Goal: Task Accomplishment & Management: Manage account settings

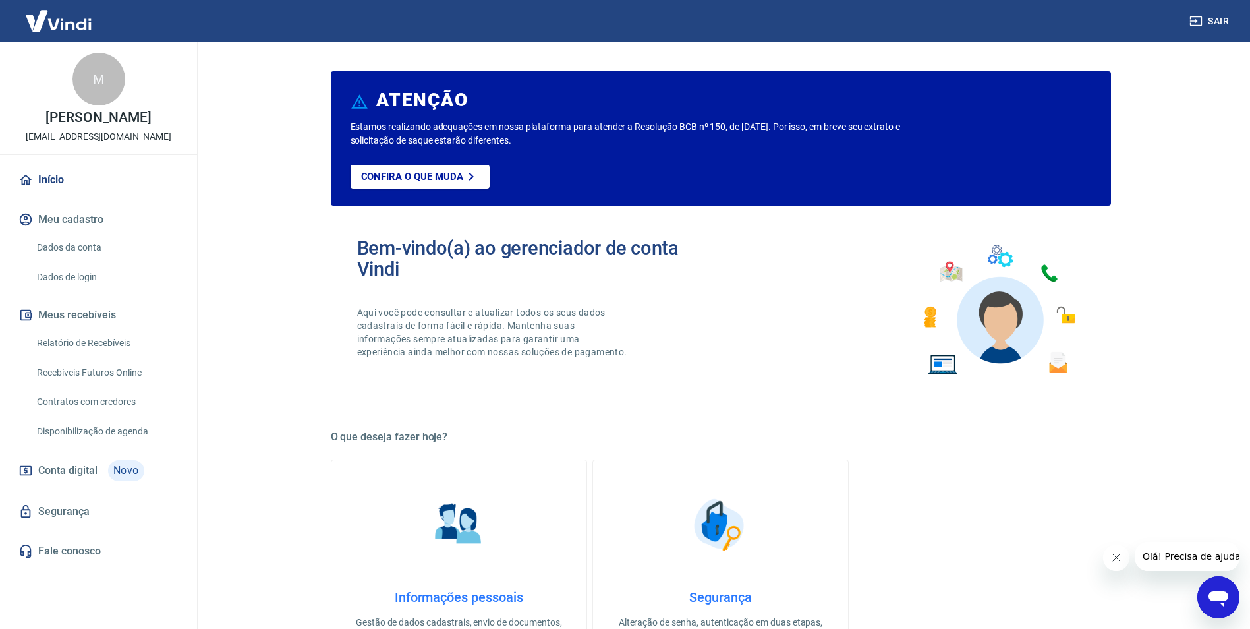
click at [118, 241] on link "Dados da conta" at bounding box center [107, 247] width 150 height 27
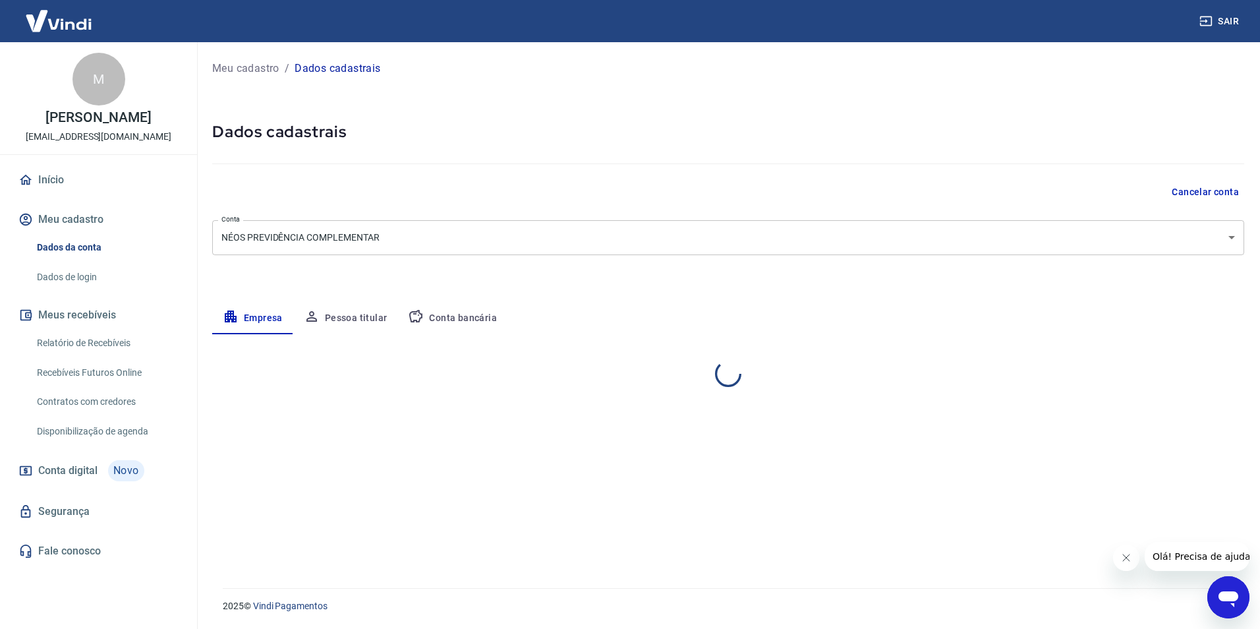
select select "BA"
select select "business"
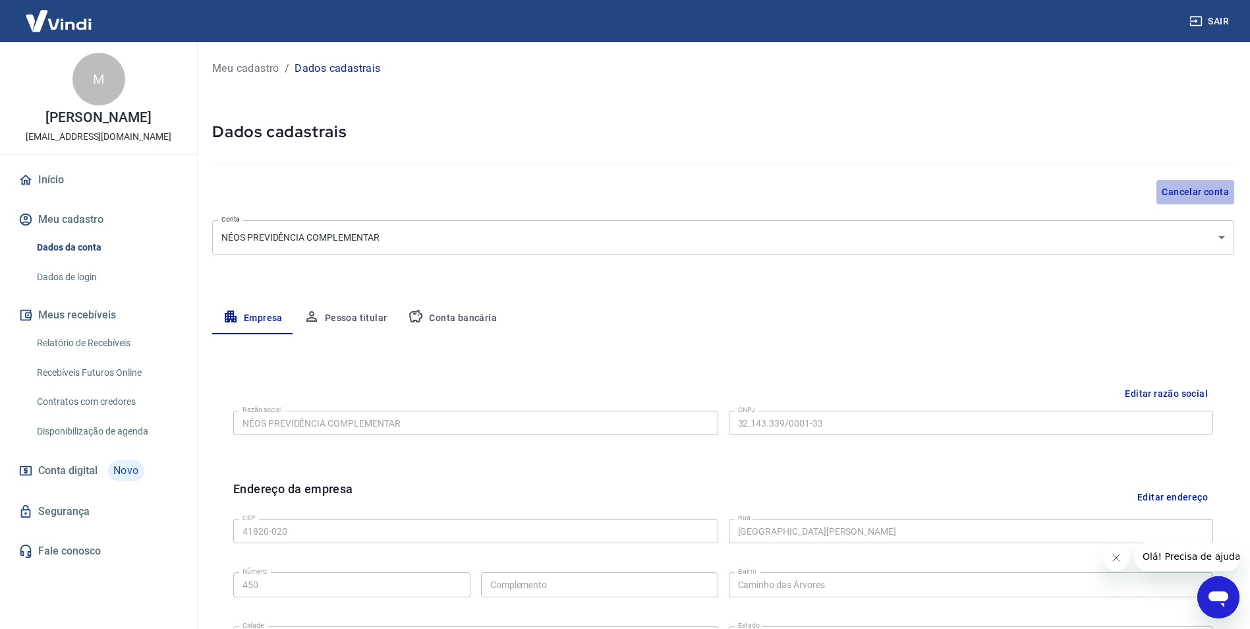
click at [1198, 191] on button "Cancelar conta" at bounding box center [1196, 192] width 78 height 24
click at [64, 501] on link "Segurança" at bounding box center [98, 511] width 165 height 29
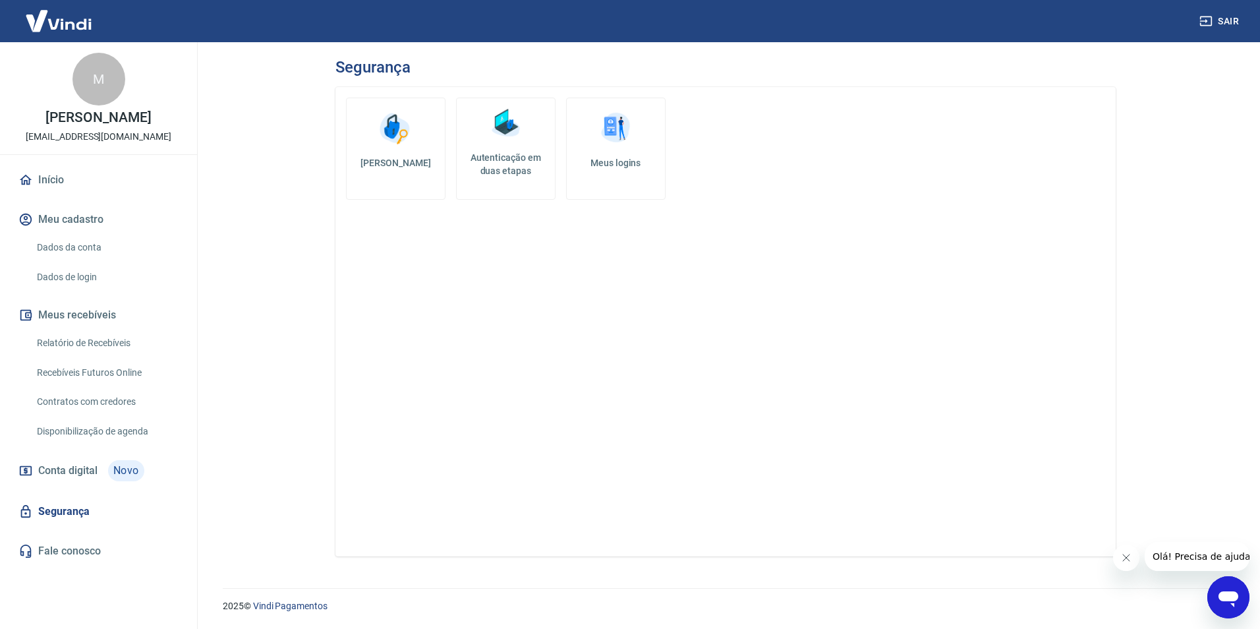
click at [69, 271] on link "Dados de login" at bounding box center [107, 277] width 150 height 27
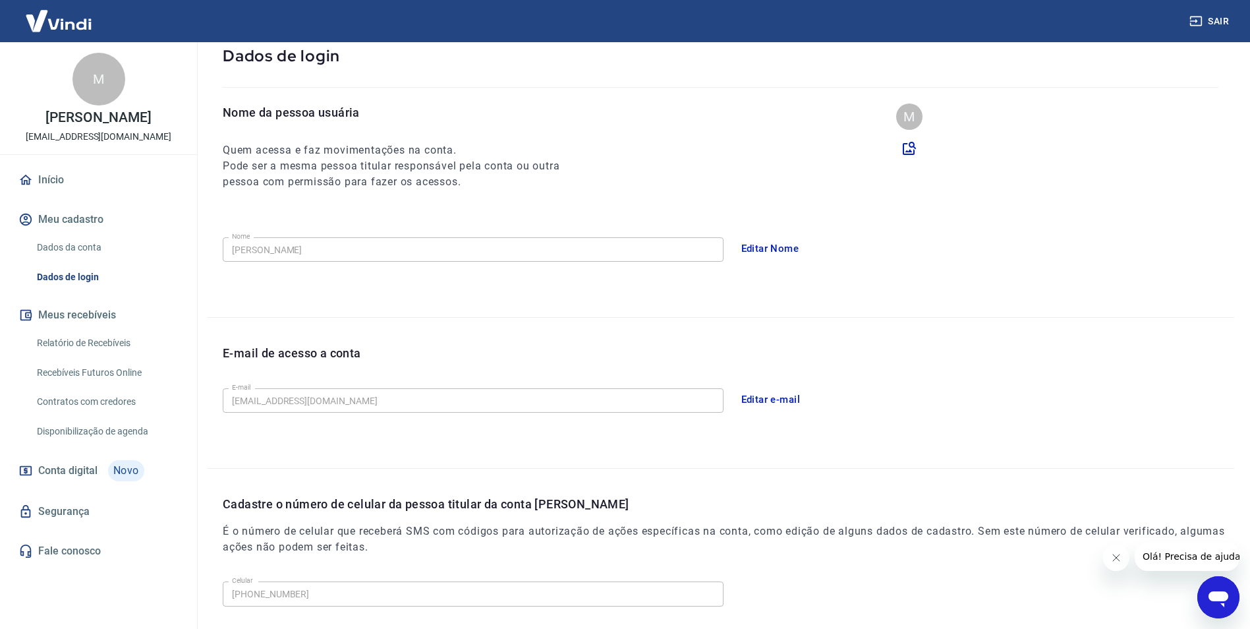
scroll to position [216, 0]
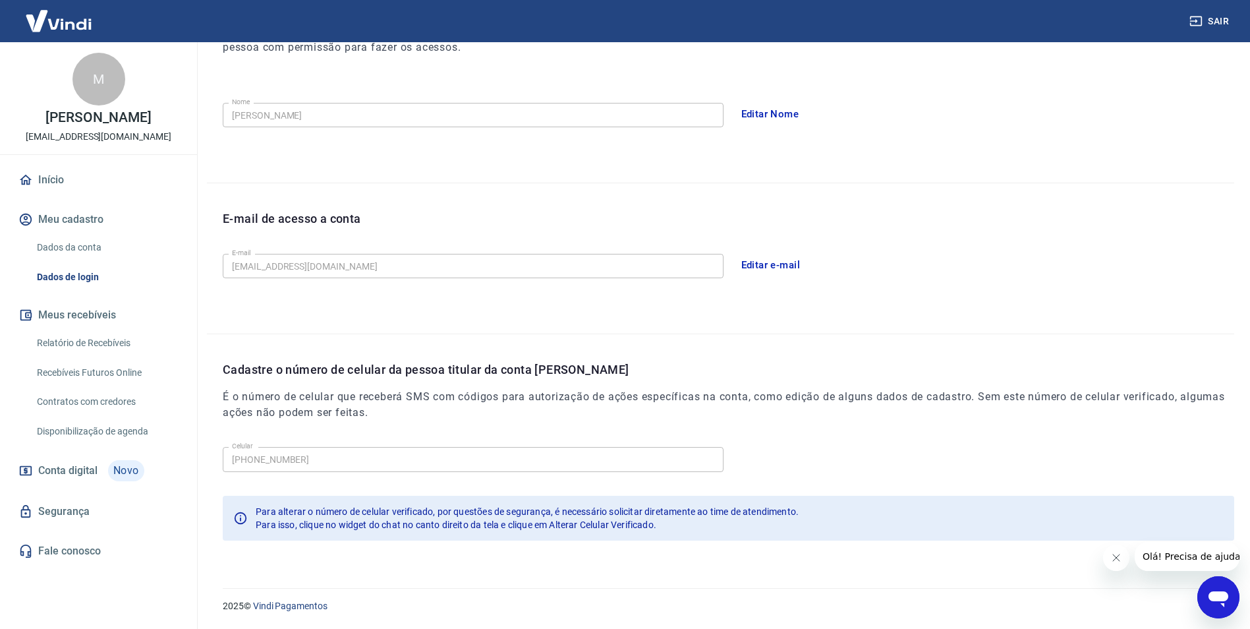
click at [73, 510] on link "Segurança" at bounding box center [98, 511] width 165 height 29
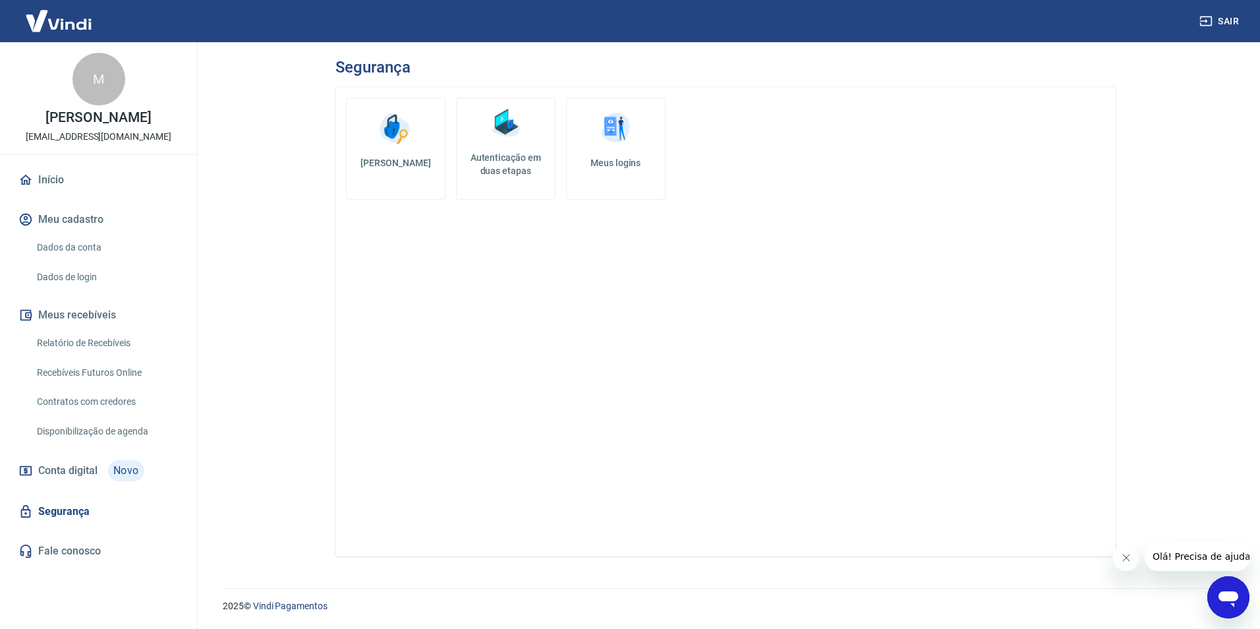
click at [88, 273] on link "Dados de login" at bounding box center [107, 277] width 150 height 27
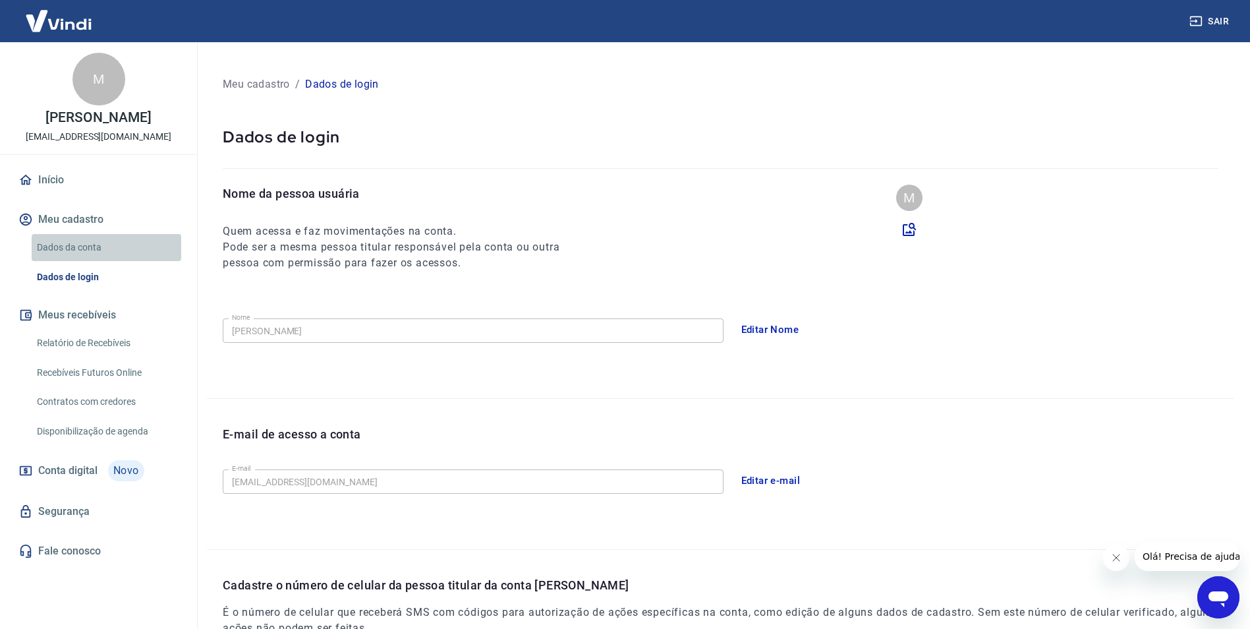
click at [90, 245] on link "Dados da conta" at bounding box center [107, 247] width 150 height 27
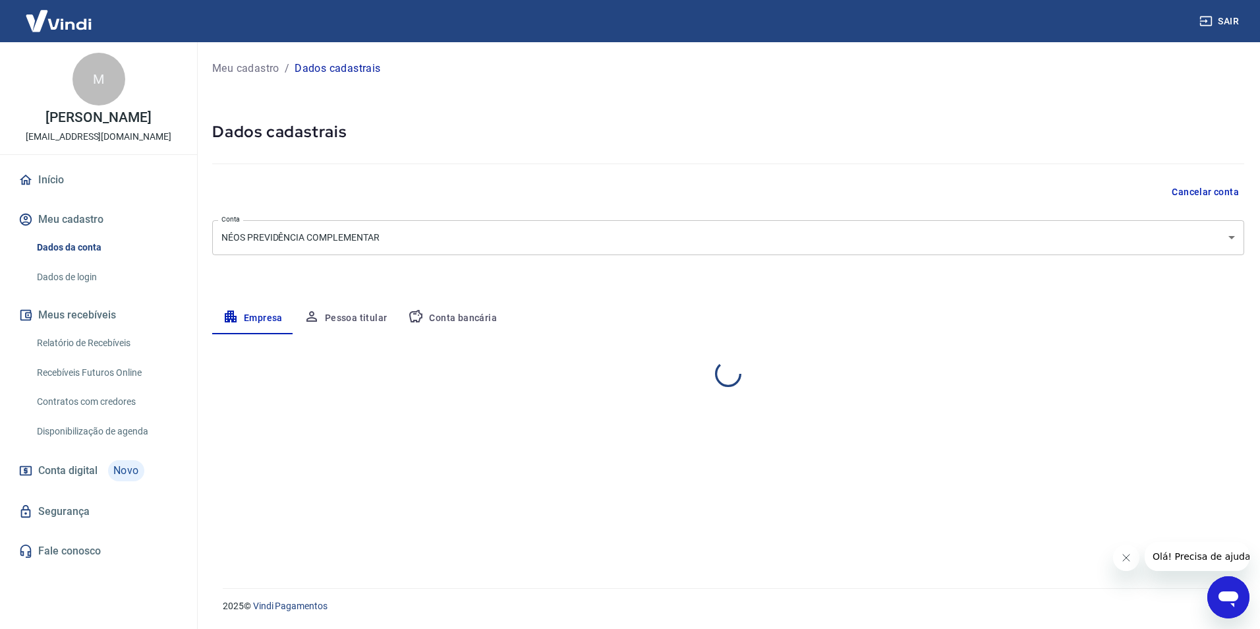
select select "BA"
select select "business"
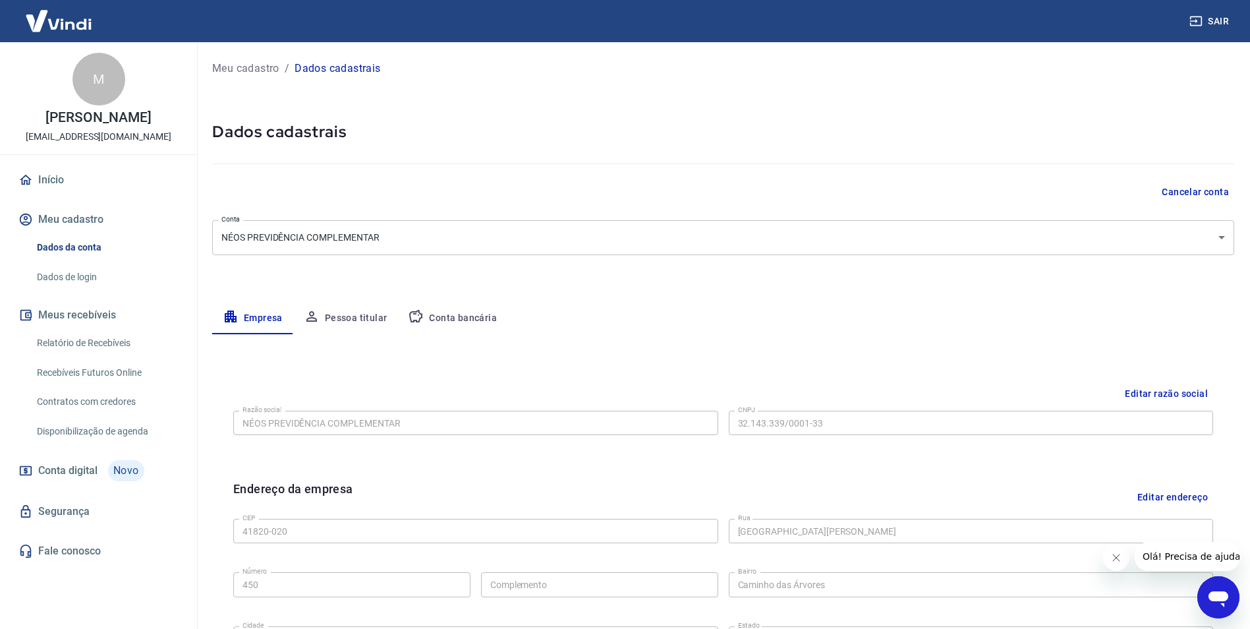
click at [1162, 229] on body "Sair M [PERSON_NAME] [EMAIL_ADDRESS][DOMAIN_NAME] Início Meu cadastro Dados da …" at bounding box center [625, 314] width 1250 height 629
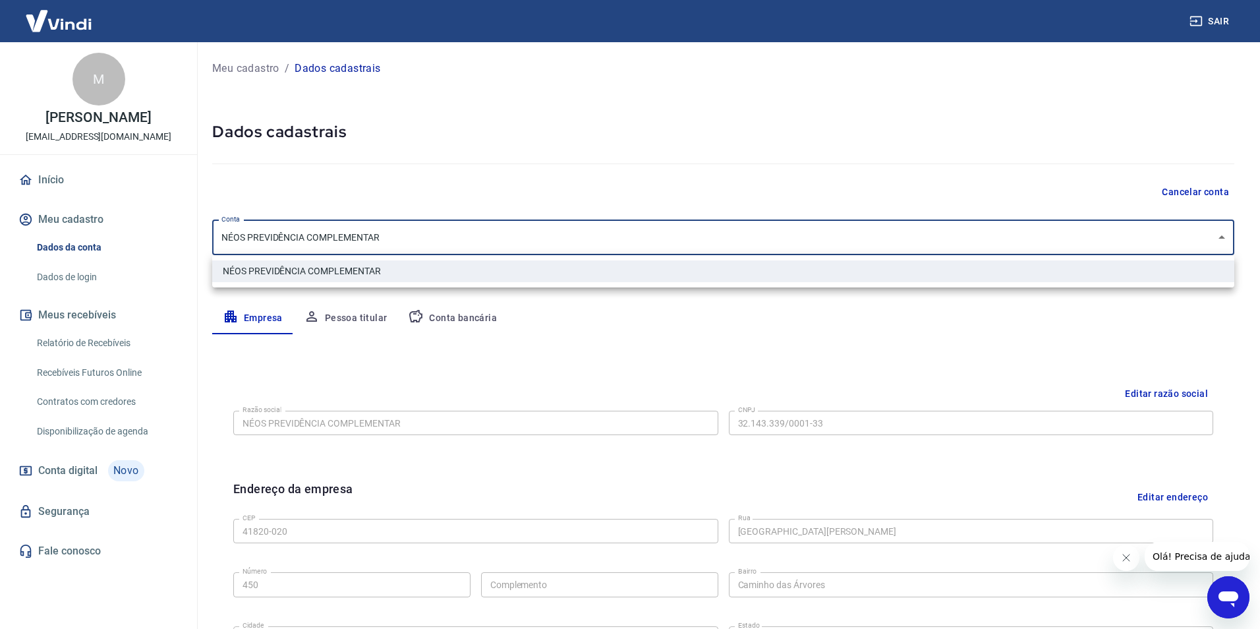
click at [1162, 229] on div at bounding box center [630, 314] width 1260 height 629
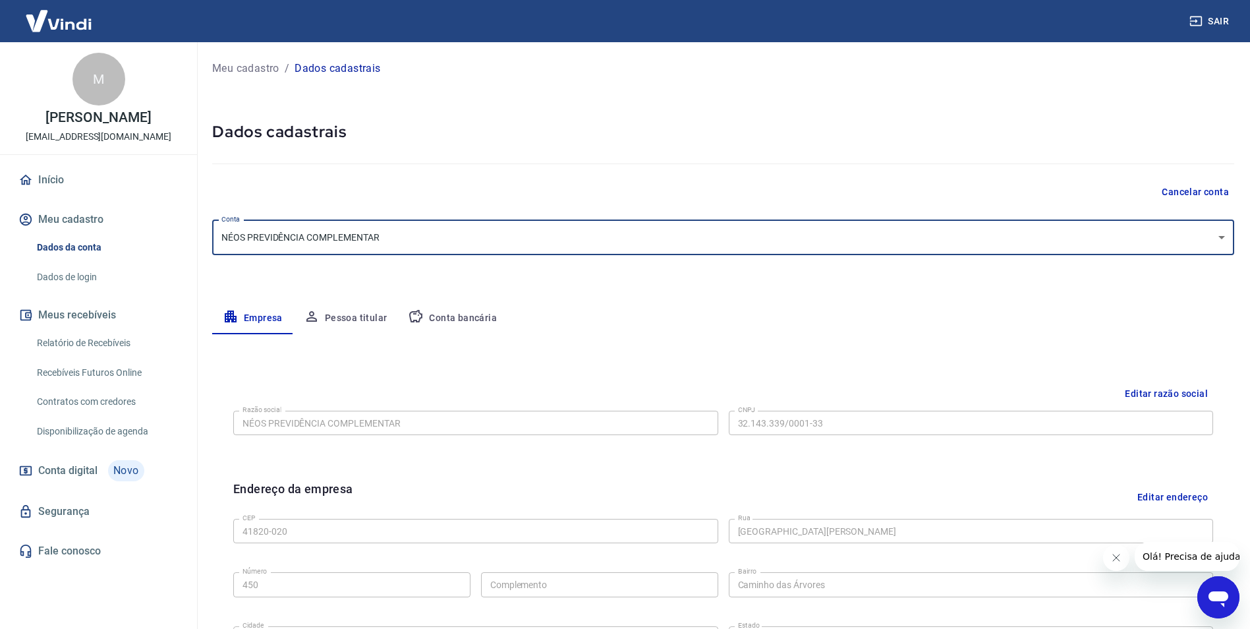
click at [1216, 187] on button "Cancelar conta" at bounding box center [1196, 192] width 78 height 24
